Goal: Find specific page/section: Find specific page/section

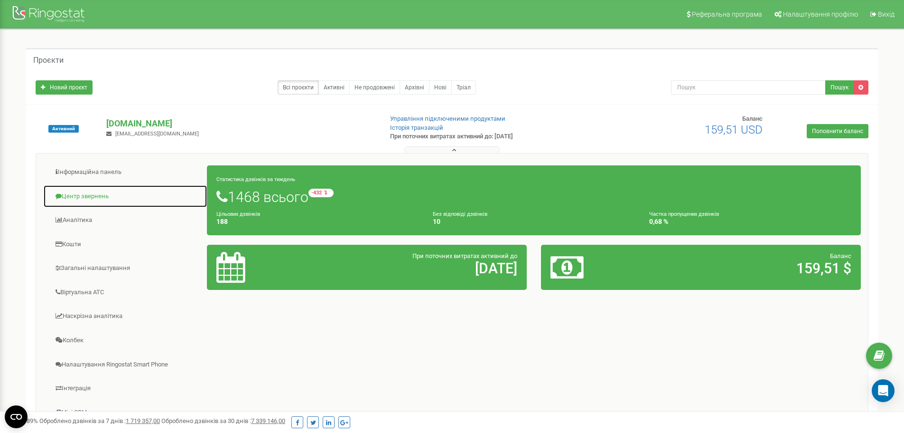
click at [91, 193] on link "Центр звернень" at bounding box center [125, 196] width 164 height 23
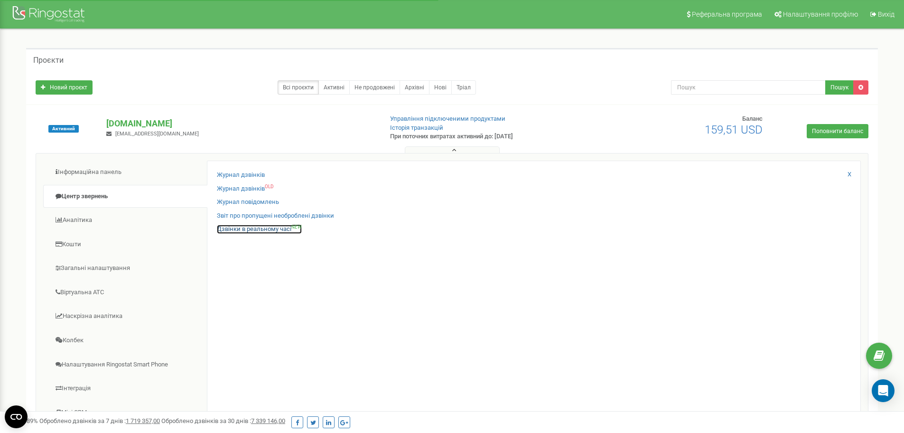
click at [241, 232] on link "Дзвінки в реальному часі NEW" at bounding box center [259, 229] width 85 height 9
